Goal: Task Accomplishment & Management: Manage account settings

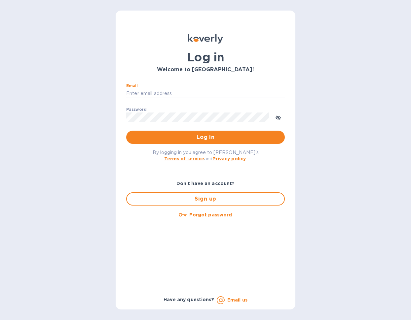
type input "[PERSON_NAME][EMAIL_ADDRESS][DOMAIN_NAME]"
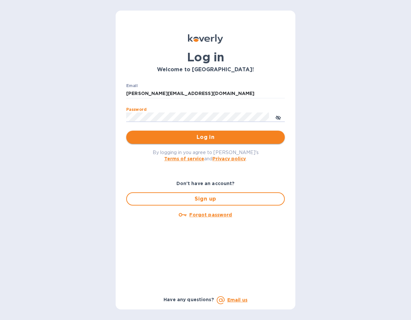
click at [208, 137] on span "Log in" at bounding box center [205, 137] width 148 height 8
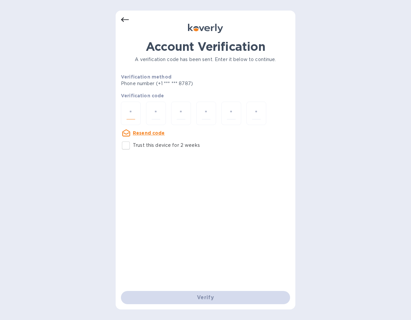
click at [129, 112] on input "number" at bounding box center [130, 113] width 9 height 12
type input "4"
type input "2"
type input "3"
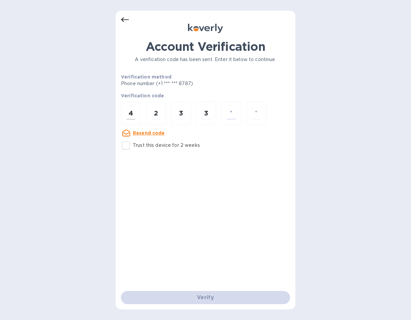
type input "3"
type input "8"
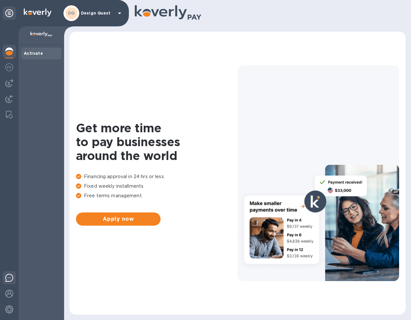
click at [9, 278] on img at bounding box center [9, 278] width 8 height 8
click at [187, 262] on div "Get more time to pay businesses around the world Financing approval in 24 hrs o…" at bounding box center [237, 173] width 323 height 270
click at [12, 97] on img at bounding box center [9, 99] width 8 height 8
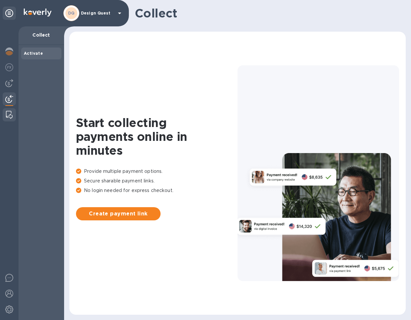
click at [8, 115] on img at bounding box center [9, 115] width 7 height 8
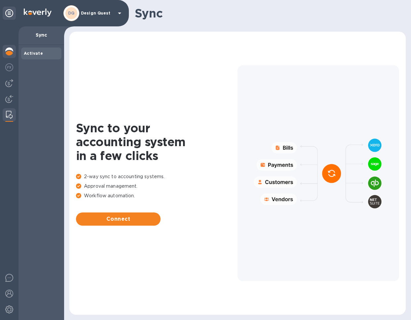
click at [9, 52] on img at bounding box center [9, 52] width 8 height 8
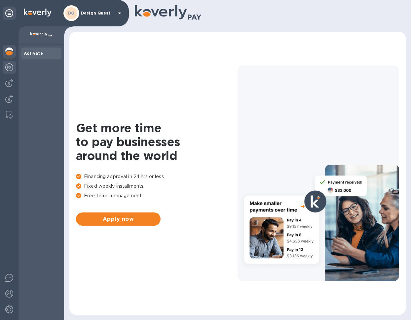
click at [9, 69] on img at bounding box center [9, 67] width 8 height 8
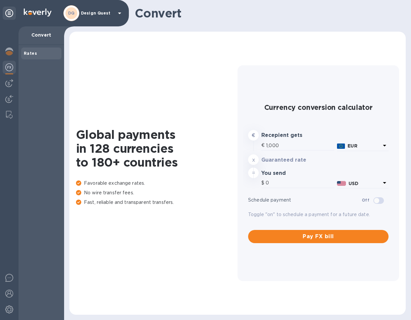
type input "1,177.26"
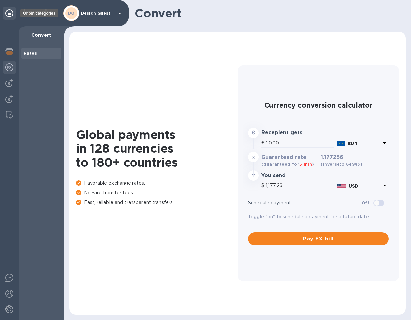
click at [9, 16] on icon at bounding box center [9, 13] width 8 height 8
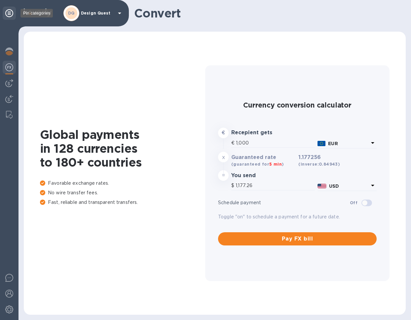
click at [9, 16] on icon at bounding box center [9, 13] width 8 height 8
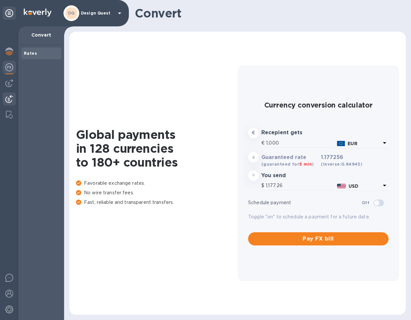
click at [10, 99] on img at bounding box center [9, 99] width 8 height 8
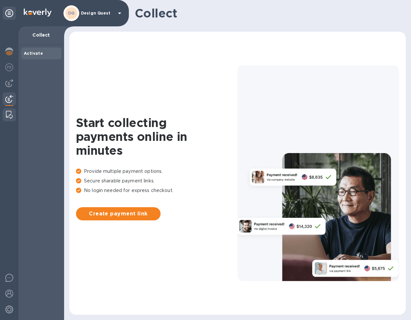
click at [8, 116] on img at bounding box center [9, 115] width 7 height 8
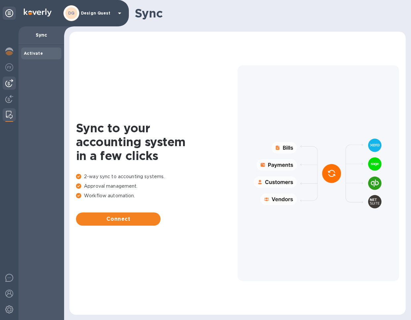
click at [10, 86] on img at bounding box center [9, 83] width 8 height 8
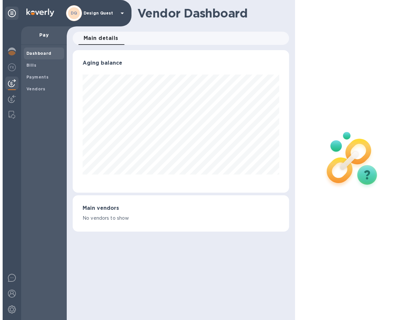
scroll to position [143, 217]
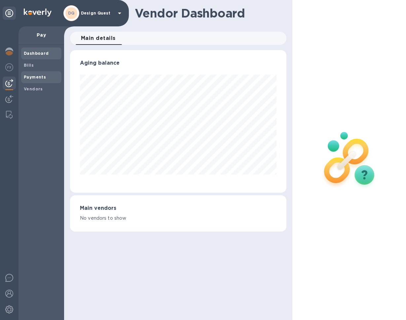
click at [40, 80] on div "Payments" at bounding box center [41, 77] width 40 height 12
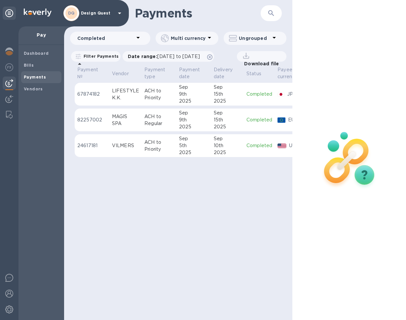
click at [158, 216] on div "Payments ​ Completed Multi currency Ungrouped Filter Payments Date range : [DAT…" at bounding box center [178, 160] width 228 height 320
click at [248, 95] on p "Completed" at bounding box center [259, 94] width 26 height 7
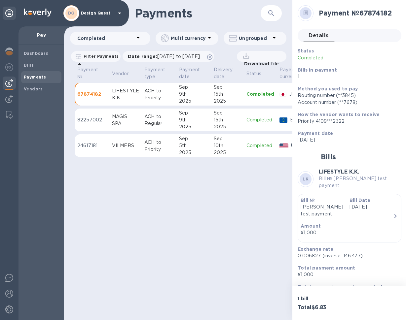
click at [173, 225] on div "Payments ​ Completed Multi currency Ungrouped Filter Payments Date range : [DAT…" at bounding box center [178, 160] width 228 height 320
click at [11, 280] on img at bounding box center [9, 278] width 8 height 8
click at [393, 218] on icon "button" at bounding box center [395, 216] width 8 height 8
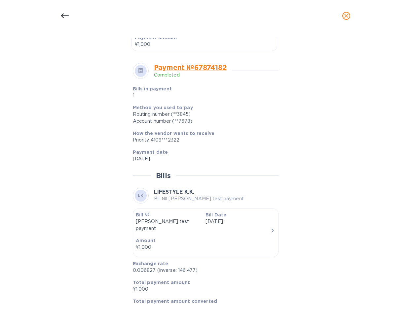
scroll to position [222, 0]
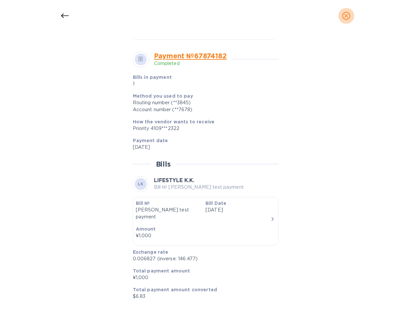
click at [347, 17] on icon "close" at bounding box center [346, 16] width 4 height 4
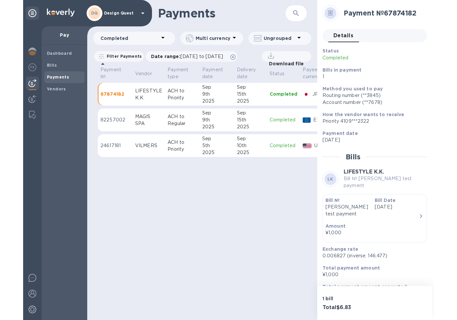
scroll to position [206, 0]
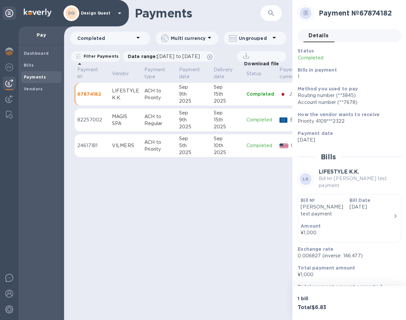
click at [281, 94] on img at bounding box center [282, 94] width 7 height 5
click at [260, 215] on div "Payments ​ Completed Multi currency Ungrouped Filter Payments Date range : [DAT…" at bounding box center [178, 160] width 228 height 320
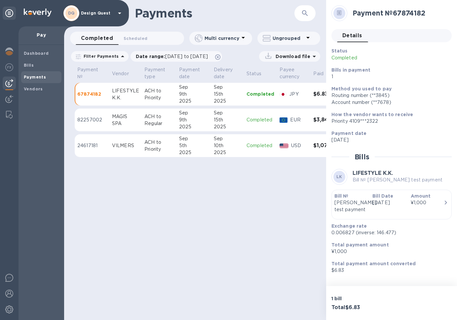
click at [255, 291] on div "Payments ​ Completed 0 Scheduled 0 Multi currency Ungrouped Filter Payments Dat…" at bounding box center [195, 160] width 262 height 320
click at [195, 227] on div "Payments ​ Completed 0 Scheduled 0 Multi currency Ungrouped Filter Payments Dat…" at bounding box center [195, 160] width 262 height 320
click at [289, 221] on div "Payments ​ Completed 0 Scheduled 0 Multi currency Ungrouped Filter Payments Dat…" at bounding box center [195, 160] width 262 height 320
click at [8, 312] on img at bounding box center [9, 310] width 8 height 8
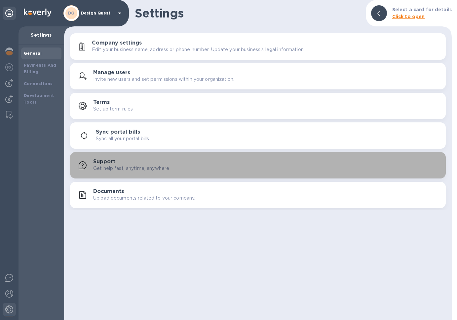
click at [123, 166] on p "Get help fast, anytime, anywhere" at bounding box center [131, 168] width 76 height 7
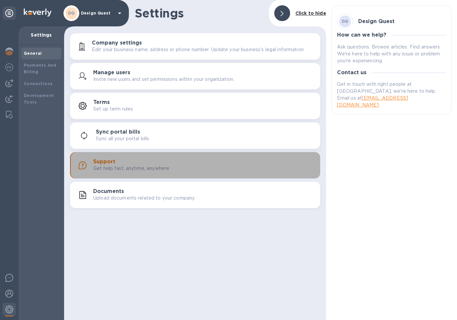
click at [122, 165] on p "Get help fast, anytime, anywhere" at bounding box center [131, 168] width 76 height 7
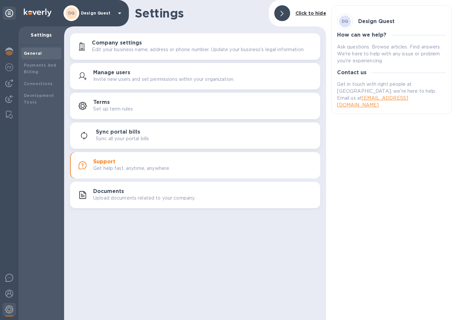
click at [122, 165] on p "Get help fast, anytime, anywhere" at bounding box center [131, 168] width 76 height 7
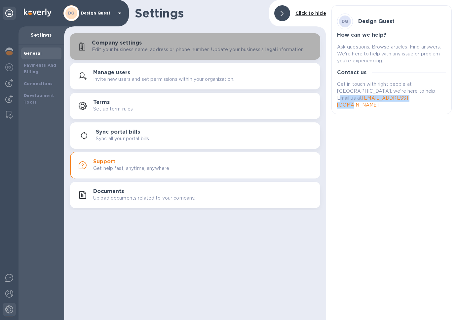
click at [139, 50] on p "Edit your business name, address or phone number. Update your business's legal …" at bounding box center [198, 49] width 213 height 7
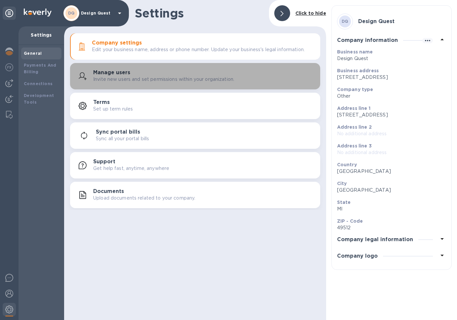
click at [144, 75] on div "Manage users Invite new users and set permissions within your organization." at bounding box center [204, 76] width 222 height 13
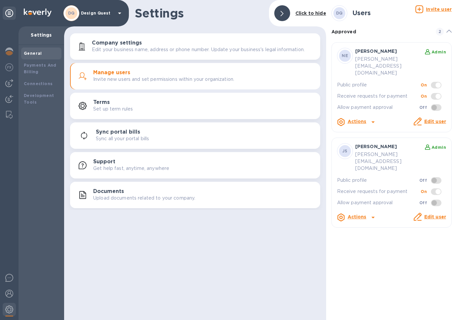
click at [124, 169] on p "Get help fast, anytime, anywhere" at bounding box center [131, 168] width 76 height 7
